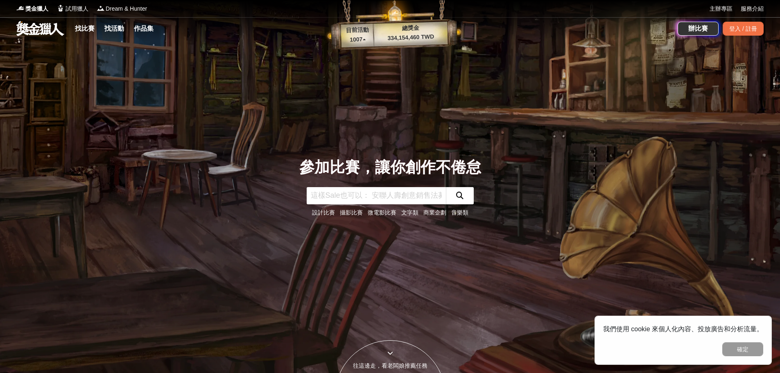
click at [384, 212] on link "微電影比賽" at bounding box center [381, 212] width 29 height 7
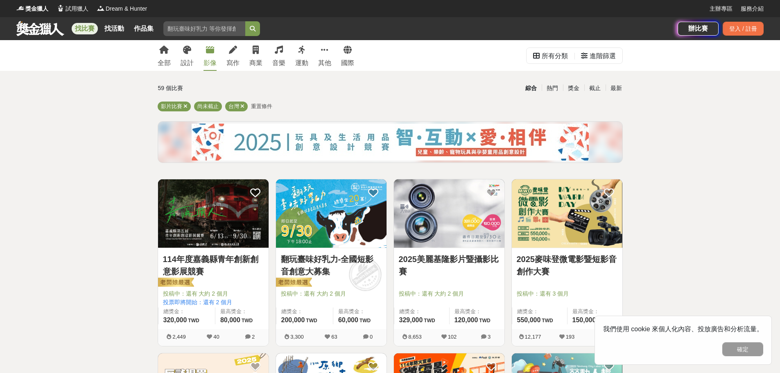
click at [209, 56] on link "影像" at bounding box center [209, 55] width 13 height 31
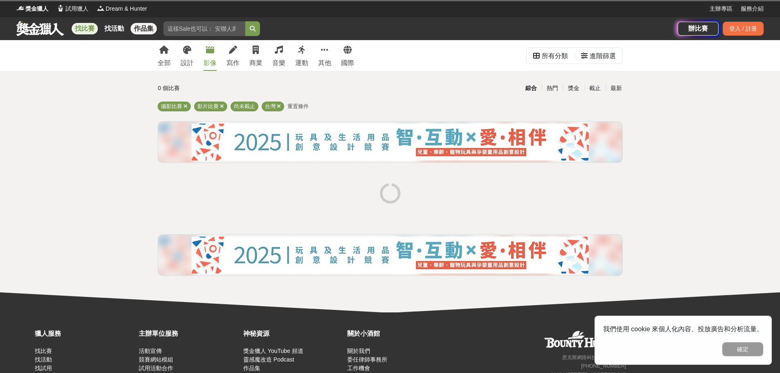
click at [144, 28] on link "作品集" at bounding box center [144, 28] width 26 height 11
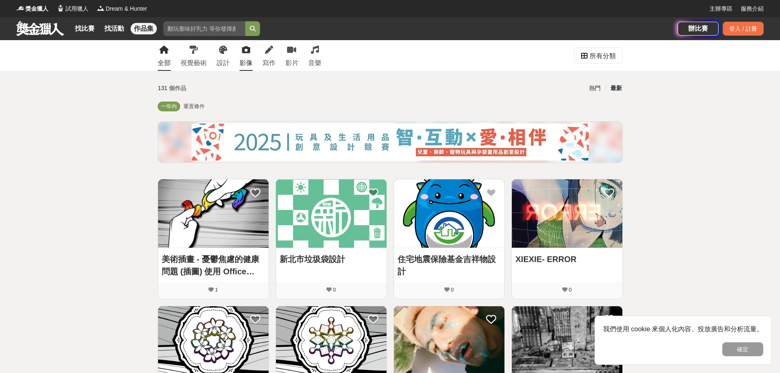
click at [240, 51] on link "影像" at bounding box center [245, 55] width 13 height 31
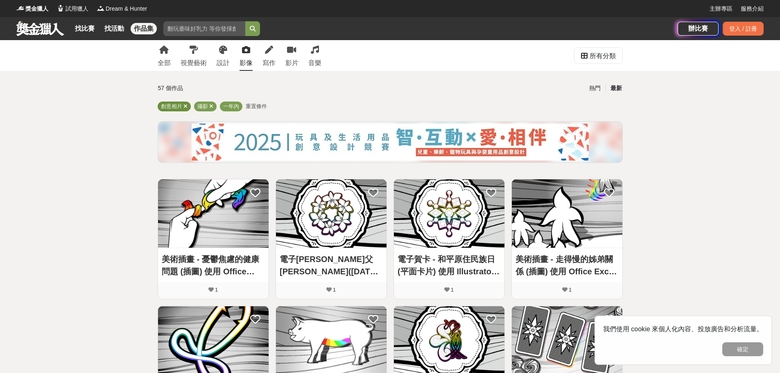
click at [185, 105] on icon at bounding box center [185, 106] width 4 height 5
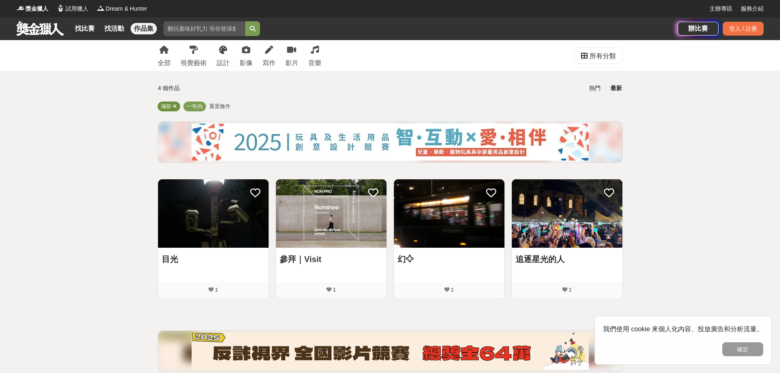
click at [173, 107] on icon at bounding box center [175, 106] width 4 height 5
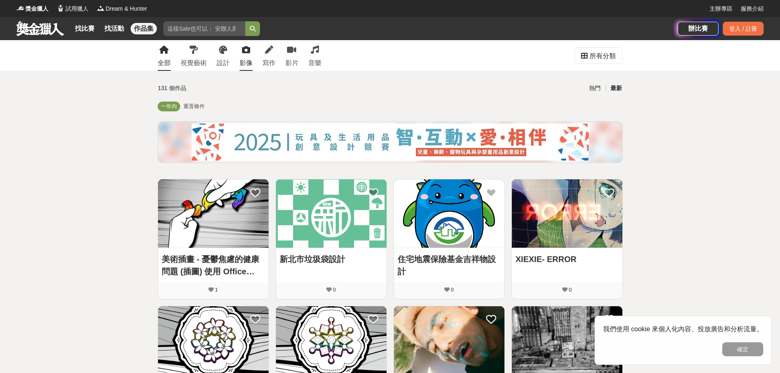
click at [246, 56] on link "影像" at bounding box center [245, 55] width 13 height 31
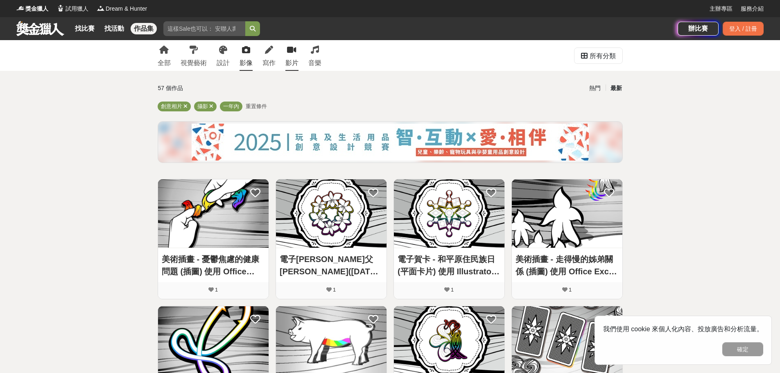
click at [289, 54] on link "影片" at bounding box center [291, 55] width 13 height 31
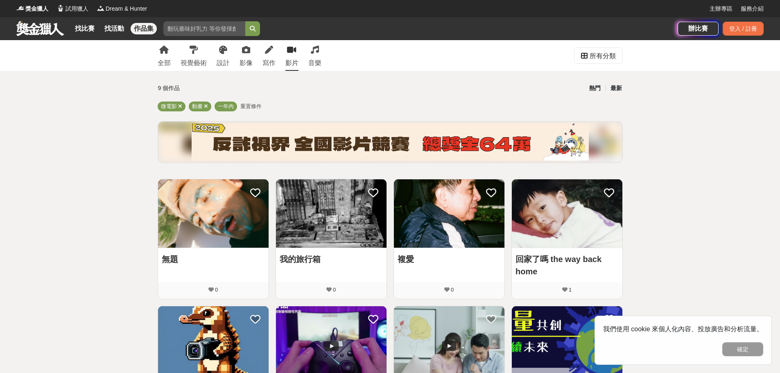
click at [594, 87] on div "熱門" at bounding box center [594, 88] width 21 height 14
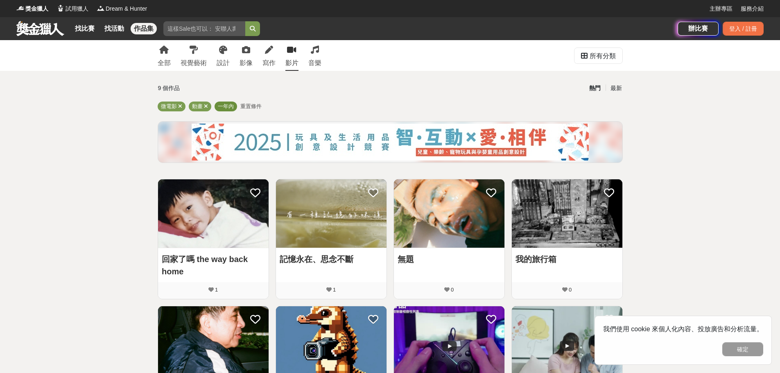
click at [229, 105] on span "一年內" at bounding box center [226, 106] width 16 height 6
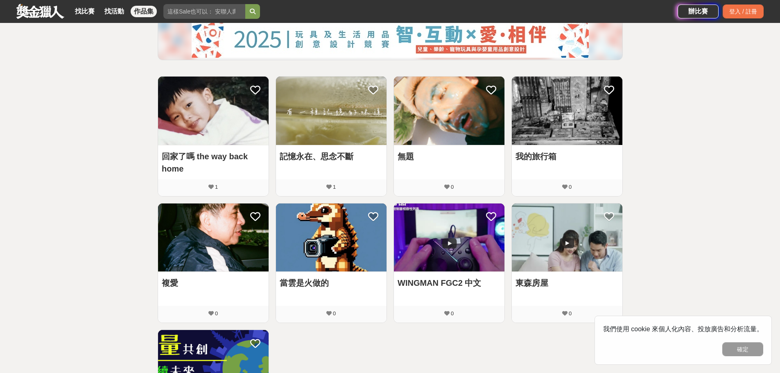
scroll to position [82, 0]
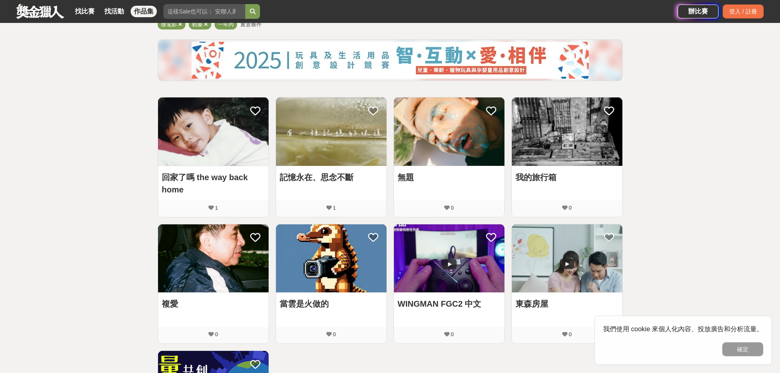
click at [54, 16] on link at bounding box center [41, 11] width 50 height 16
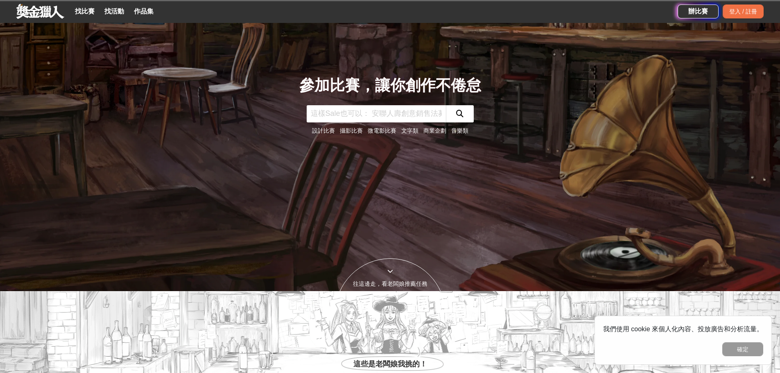
click at [406, 128] on link "文字類" at bounding box center [409, 130] width 17 height 7
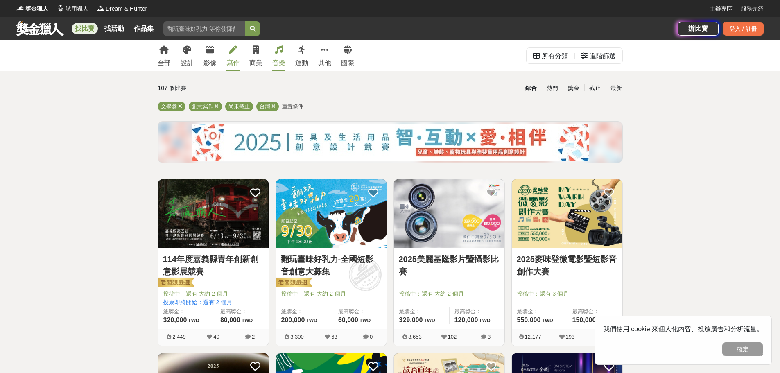
click at [275, 59] on div "音樂" at bounding box center [278, 63] width 13 height 10
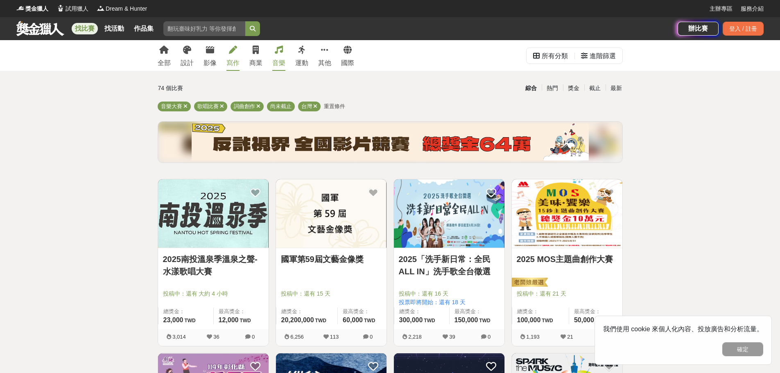
click at [234, 59] on div "寫作" at bounding box center [232, 63] width 13 height 10
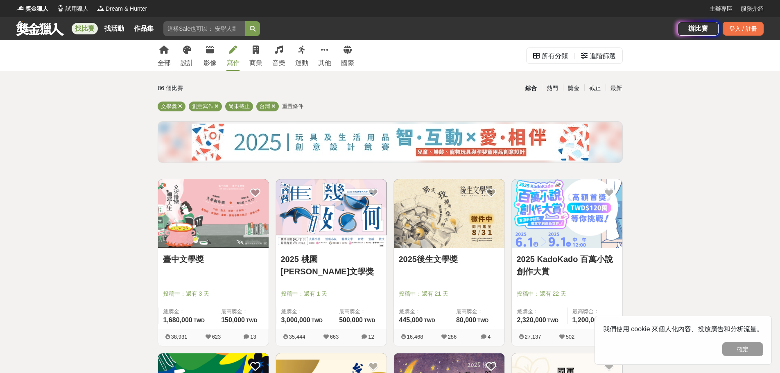
scroll to position [41, 0]
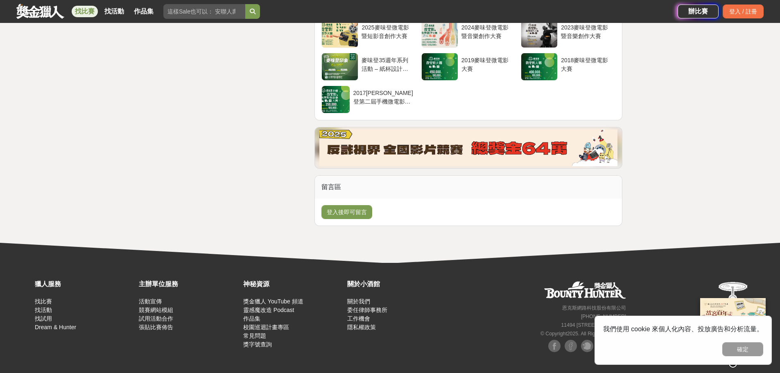
scroll to position [1758, 0]
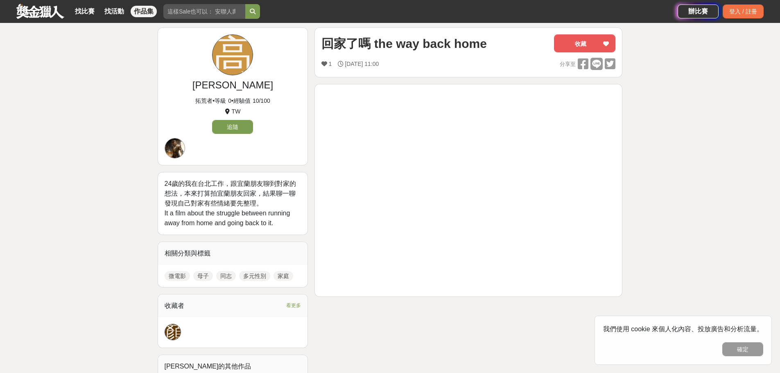
scroll to position [82, 0]
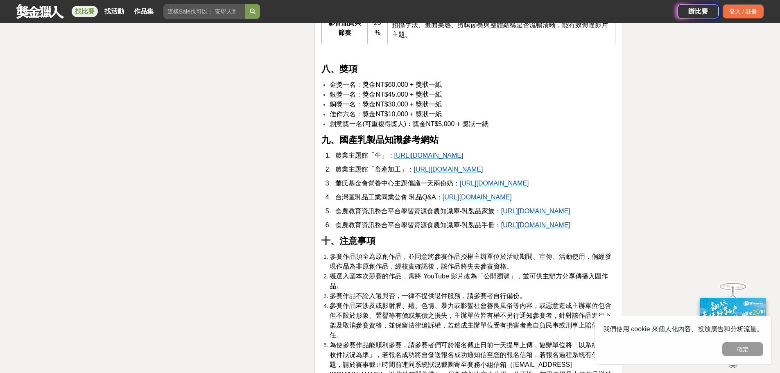
scroll to position [1432, 0]
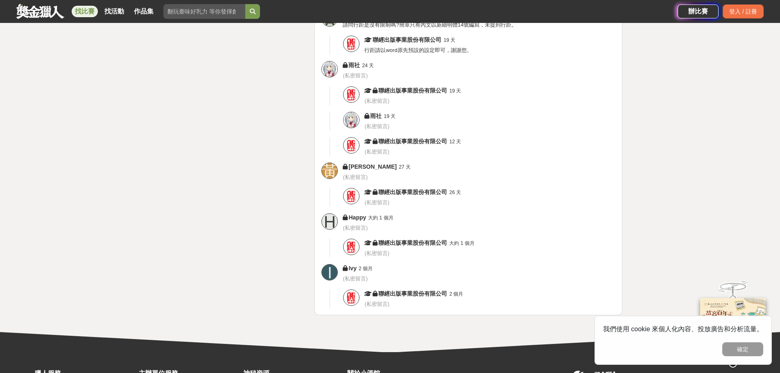
scroll to position [2333, 0]
